Goal: Information Seeking & Learning: Learn about a topic

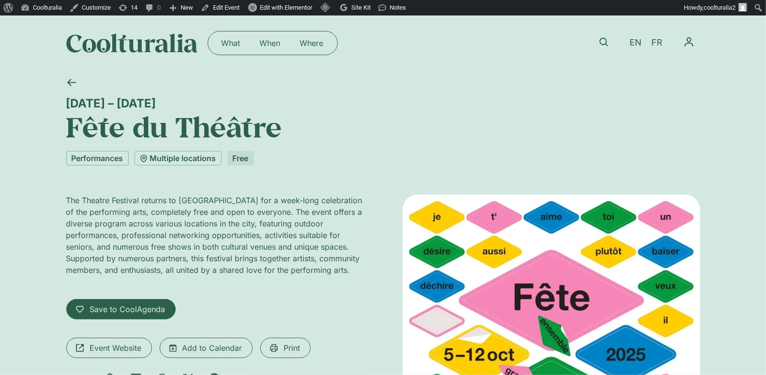
drag, startPoint x: 168, startPoint y: 100, endPoint x: 38, endPoint y: 99, distance: 130.7
click at [38, 99] on div "5 – 12 October Fête du Théâtre Performances Multiple locations Free The Theatre…" at bounding box center [383, 369] width 766 height 597
copy div "5 – 12 October"
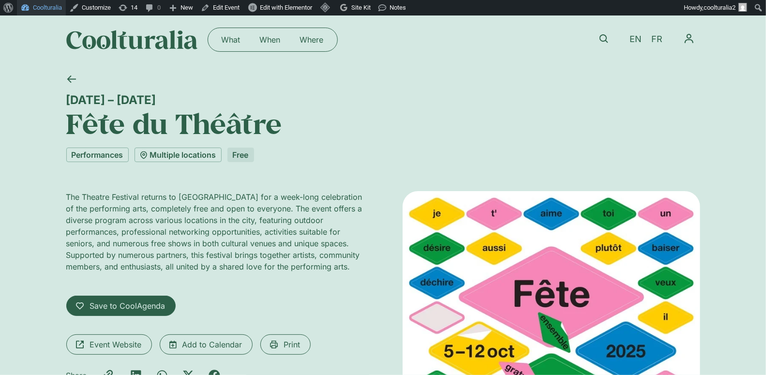
scroll to position [4, 0]
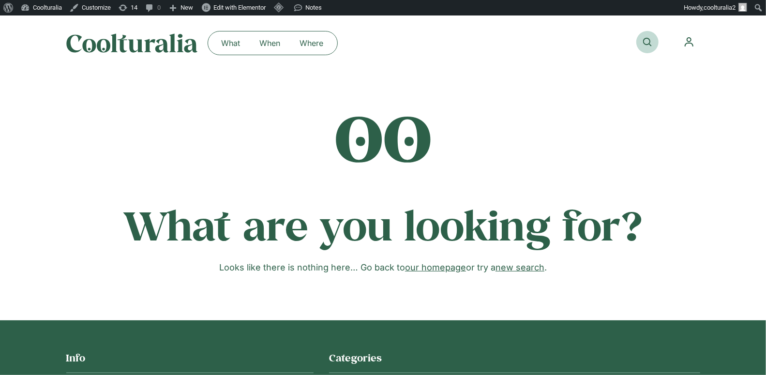
click at [646, 42] on icon at bounding box center [647, 42] width 9 height 9
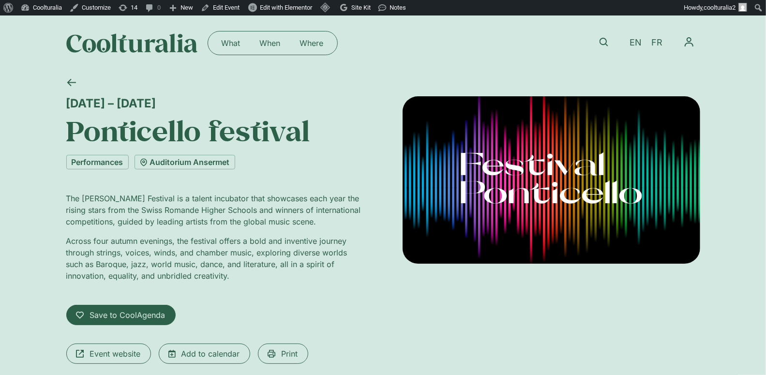
drag, startPoint x: 165, startPoint y: 104, endPoint x: 55, endPoint y: 99, distance: 110.5
click at [55, 99] on div "9 – 12 October Ponticello festival Performances Auditorium Ansermet The Pontice…" at bounding box center [383, 252] width 766 height 362
copy div "9 – 12 October"
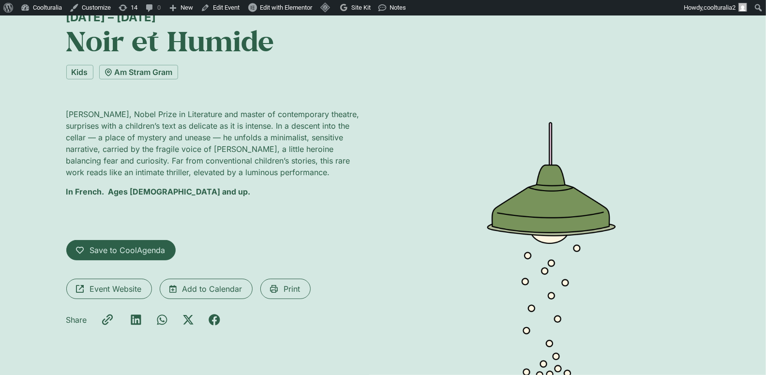
scroll to position [84, 0]
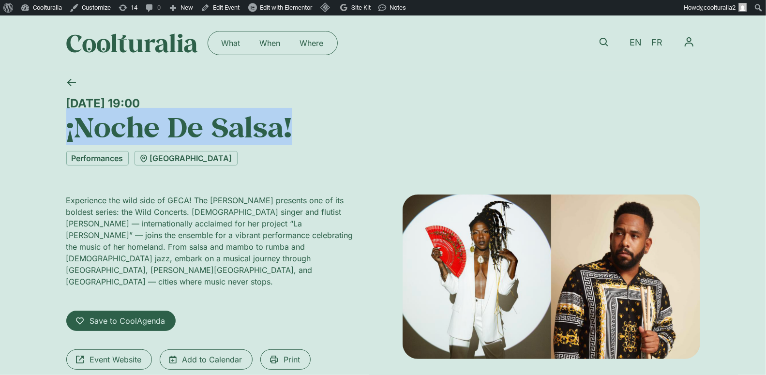
drag, startPoint x: 314, startPoint y: 129, endPoint x: 27, endPoint y: 131, distance: 287.5
click at [27, 131] on div "Friday 10 October, 19:00 ¡Noche De Salsa! Performances Théâtre de Carouge Exper…" at bounding box center [383, 255] width 766 height 368
copy h1 "¡Noche De Salsa!"
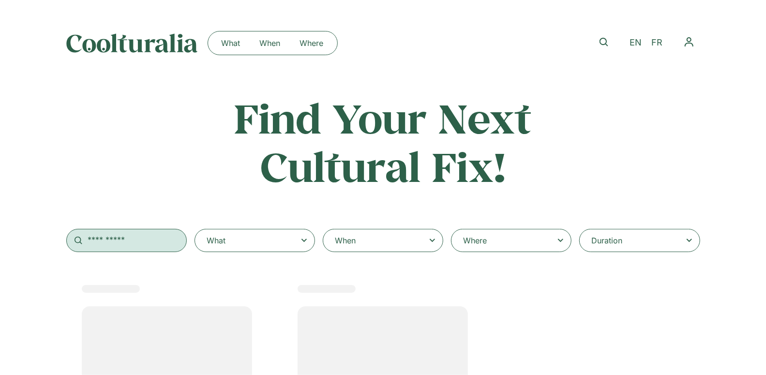
select select
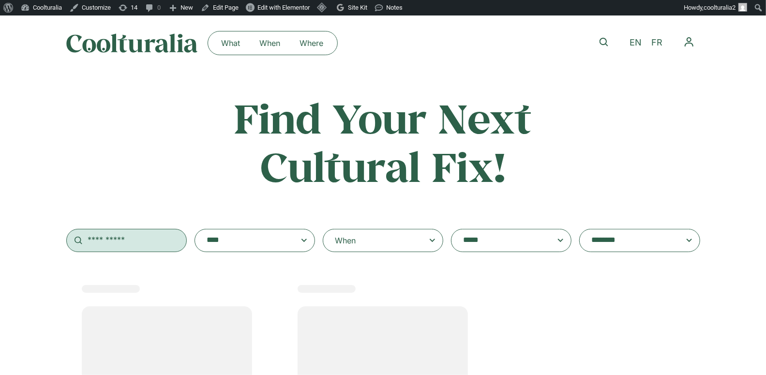
click at [112, 252] on input "text" at bounding box center [126, 240] width 121 height 23
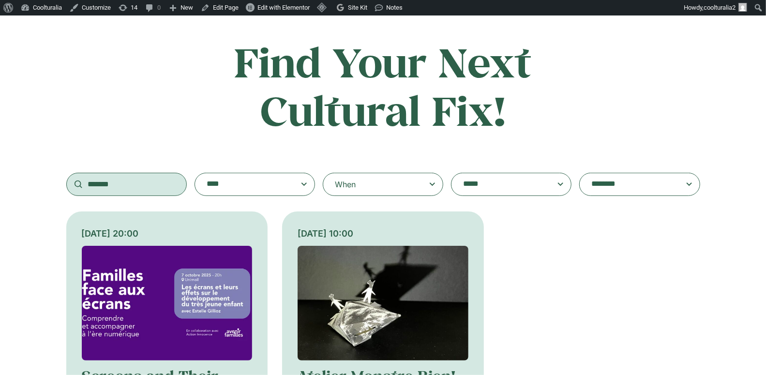
scroll to position [58, 0]
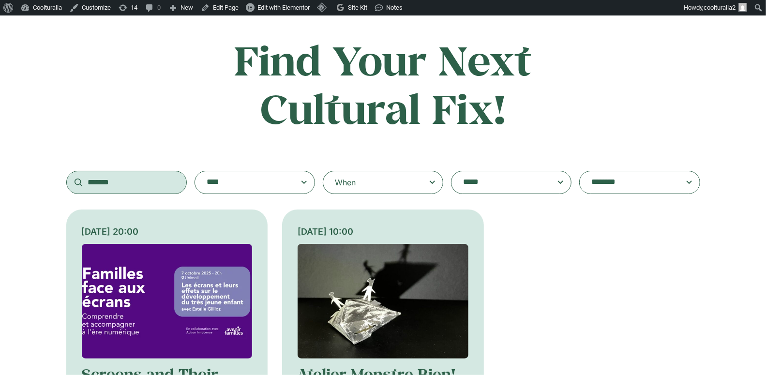
type input "*******"
click at [132, 273] on img at bounding box center [167, 301] width 171 height 115
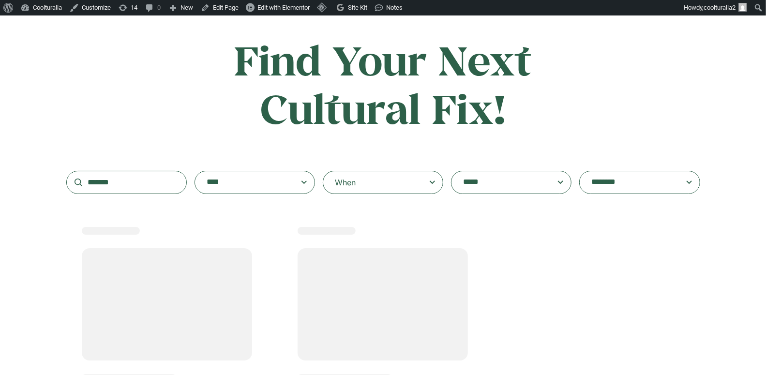
scroll to position [56, 0]
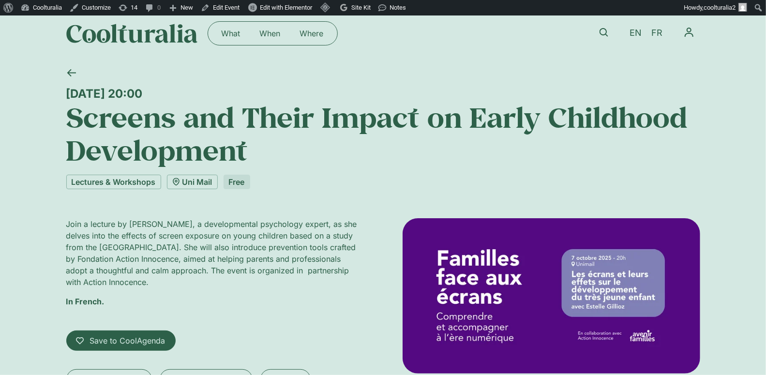
scroll to position [6, 0]
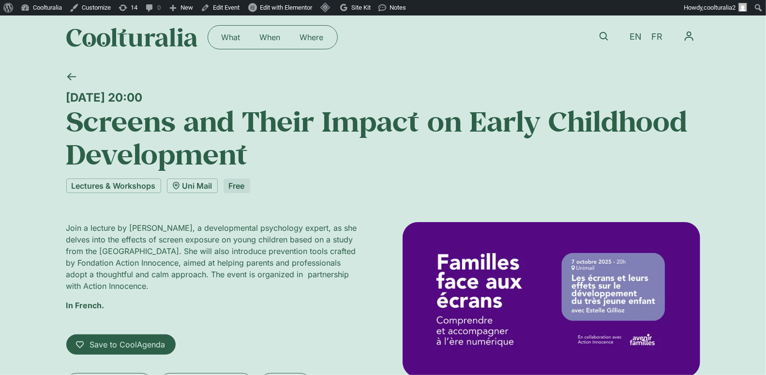
drag, startPoint x: 218, startPoint y: 101, endPoint x: 61, endPoint y: 93, distance: 157.0
click at [61, 93] on div "[DATE] 20:00 Screens and Their Impact on Early Childhood Development Lectures &…" at bounding box center [383, 263] width 766 height 397
copy div "[DATE] 20:00"
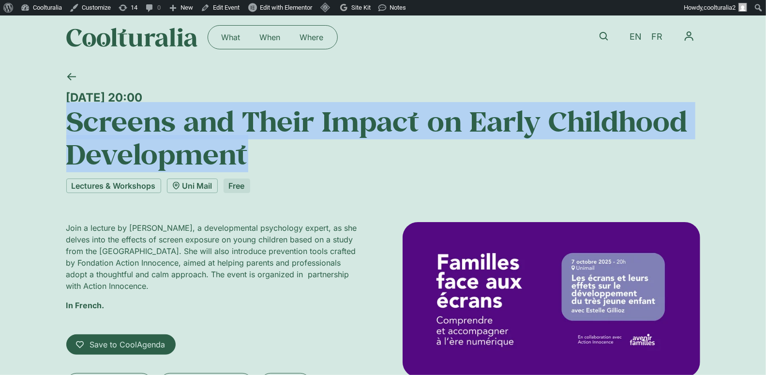
drag, startPoint x: 209, startPoint y: 146, endPoint x: 50, endPoint y: 120, distance: 160.8
click at [50, 120] on div "[DATE] 20:00 Screens and Their Impact on Early Childhood Development Lectures &…" at bounding box center [383, 263] width 766 height 397
copy h1 "Screens and Their Impact on Early Childhood Development"
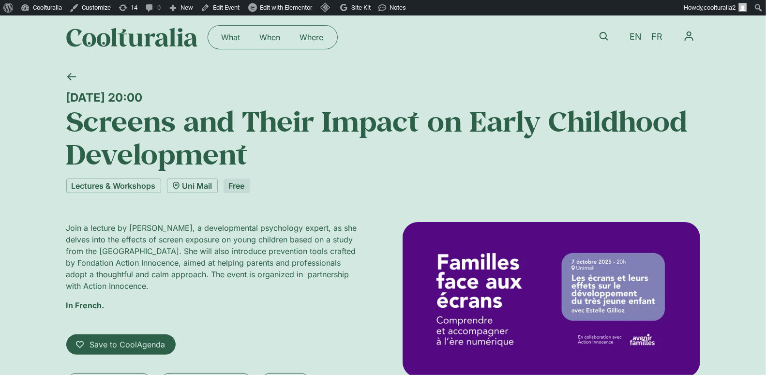
click at [259, 183] on div "Lectures & Workshops Uni Mail Free" at bounding box center [383, 186] width 634 height 15
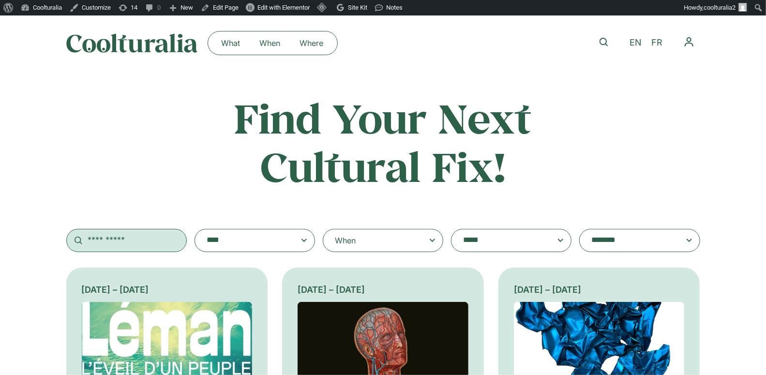
click at [116, 237] on input "text" at bounding box center [126, 240] width 121 height 23
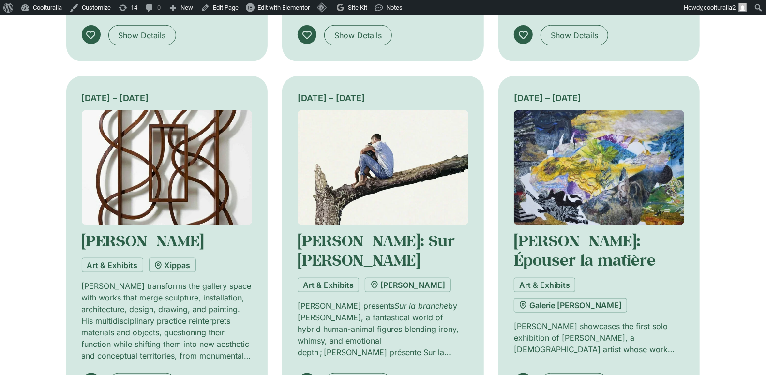
scroll to position [748, 0]
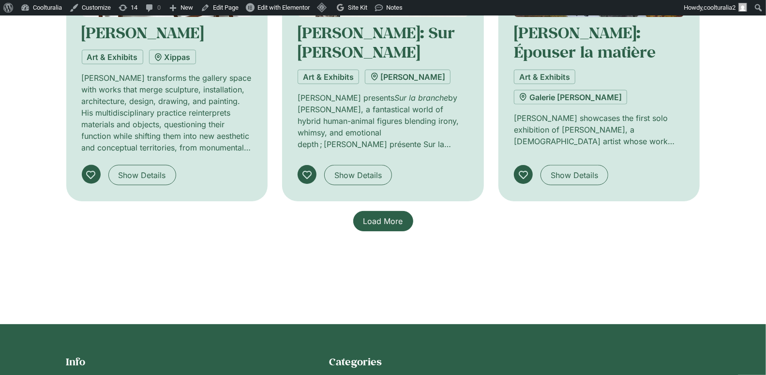
type input "*******"
click at [379, 226] on span "Load More" at bounding box center [383, 221] width 40 height 12
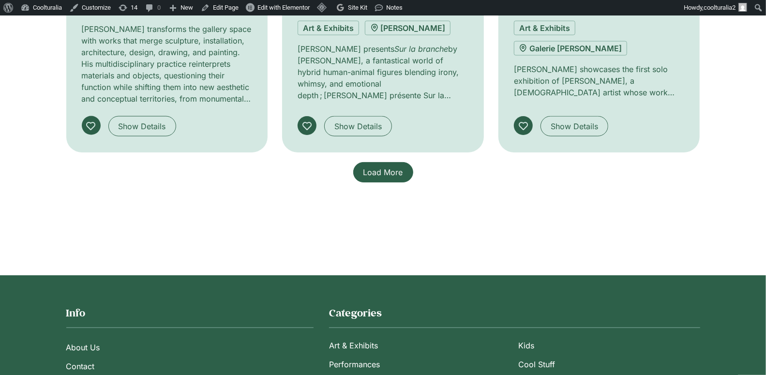
click at [382, 167] on span "Load More" at bounding box center [383, 172] width 40 height 12
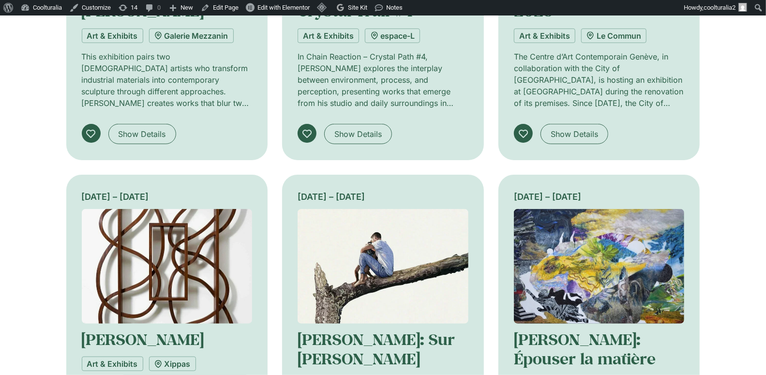
scroll to position [0, 0]
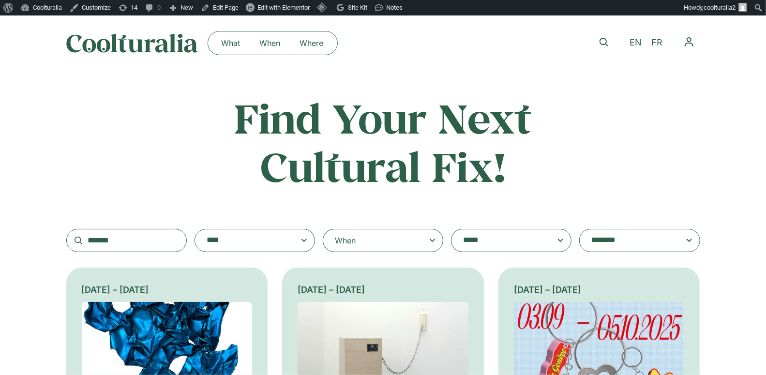
click at [489, 237] on textarea "**********" at bounding box center [501, 241] width 77 height 14
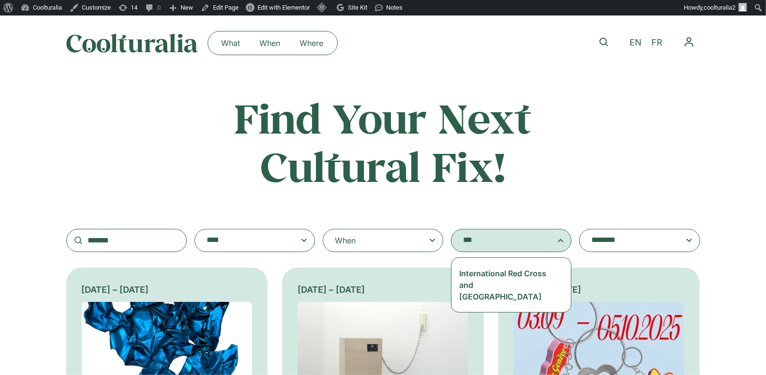
type textarea "***"
select select "***"
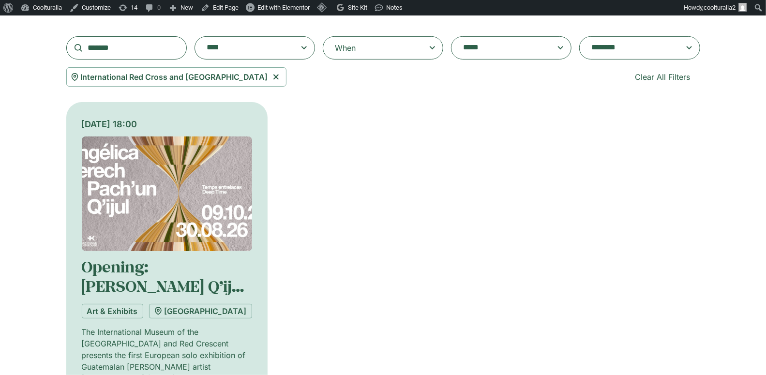
click at [122, 202] on img at bounding box center [167, 193] width 171 height 115
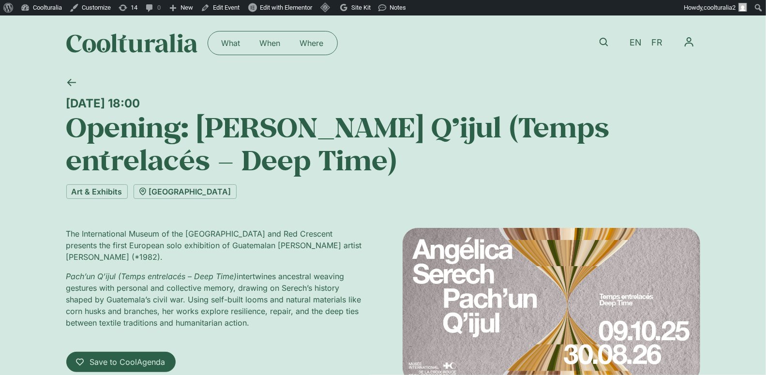
drag, startPoint x: 514, startPoint y: 156, endPoint x: 38, endPoint y: 124, distance: 476.8
click at [38, 124] on div "[DATE] 18:00 Opening: [PERSON_NAME]’un Q’ijul (Temps entrelacés – Deep Time) Ar…" at bounding box center [383, 275] width 766 height 409
copy h1 "Opening: [PERSON_NAME] Q’ijul (Temps entrelacés – Deep Time)"
drag, startPoint x: 231, startPoint y: 101, endPoint x: 84, endPoint y: 80, distance: 149.1
click at [84, 80] on div "[DATE] 18:00 Opening: [PERSON_NAME]’un Q’ijul (Temps entrelacés – Deep Time)" at bounding box center [383, 124] width 634 height 106
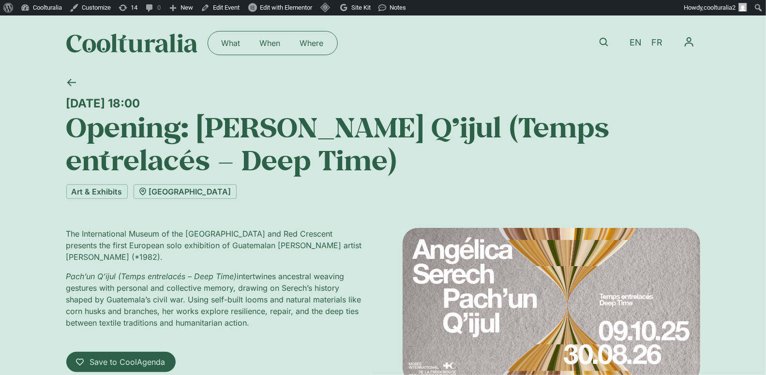
copy div "[DATE] 18:00"
